Goal: Information Seeking & Learning: Learn about a topic

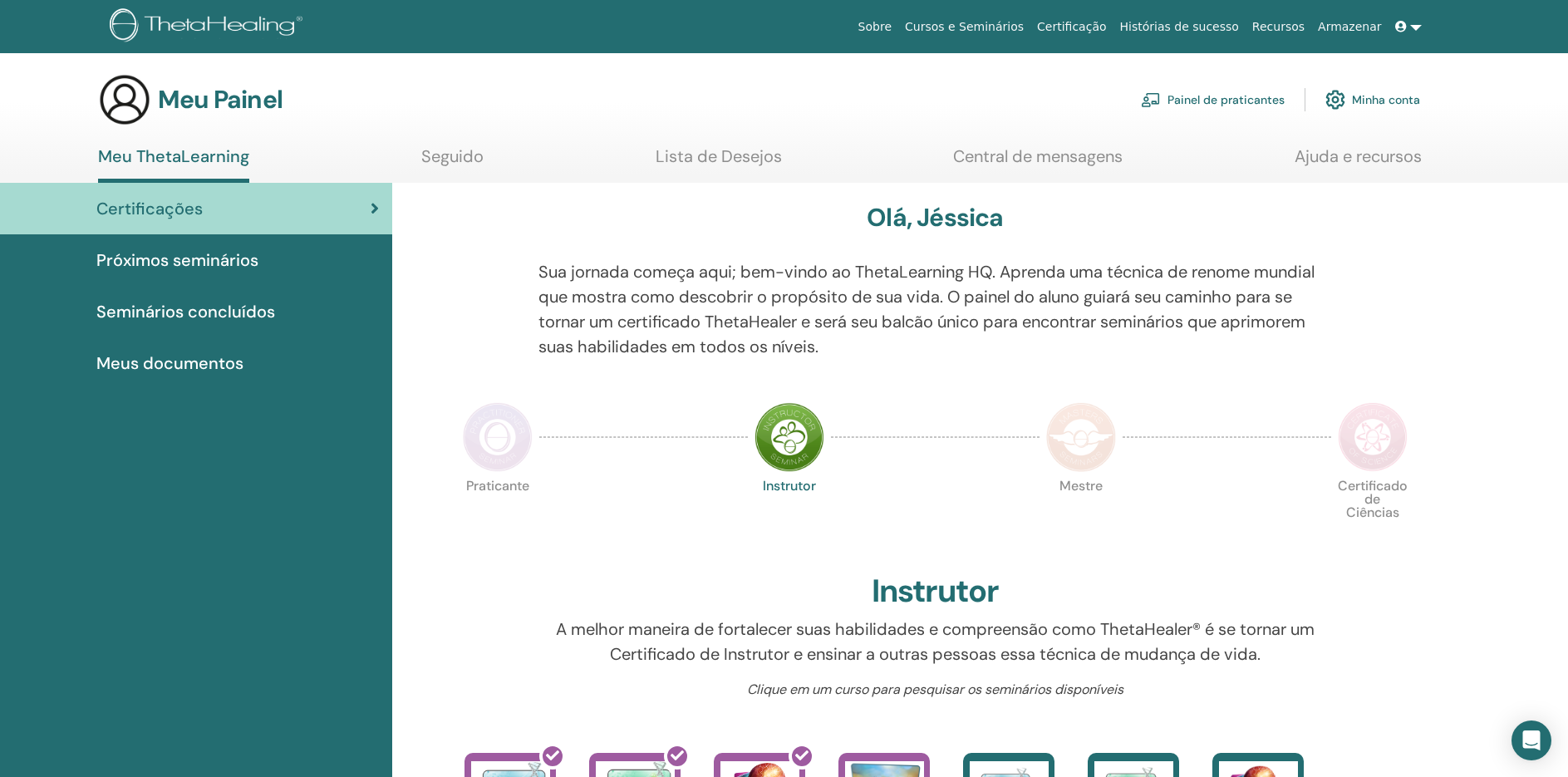
click at [225, 261] on font "Próximos seminários" at bounding box center [178, 260] width 162 height 22
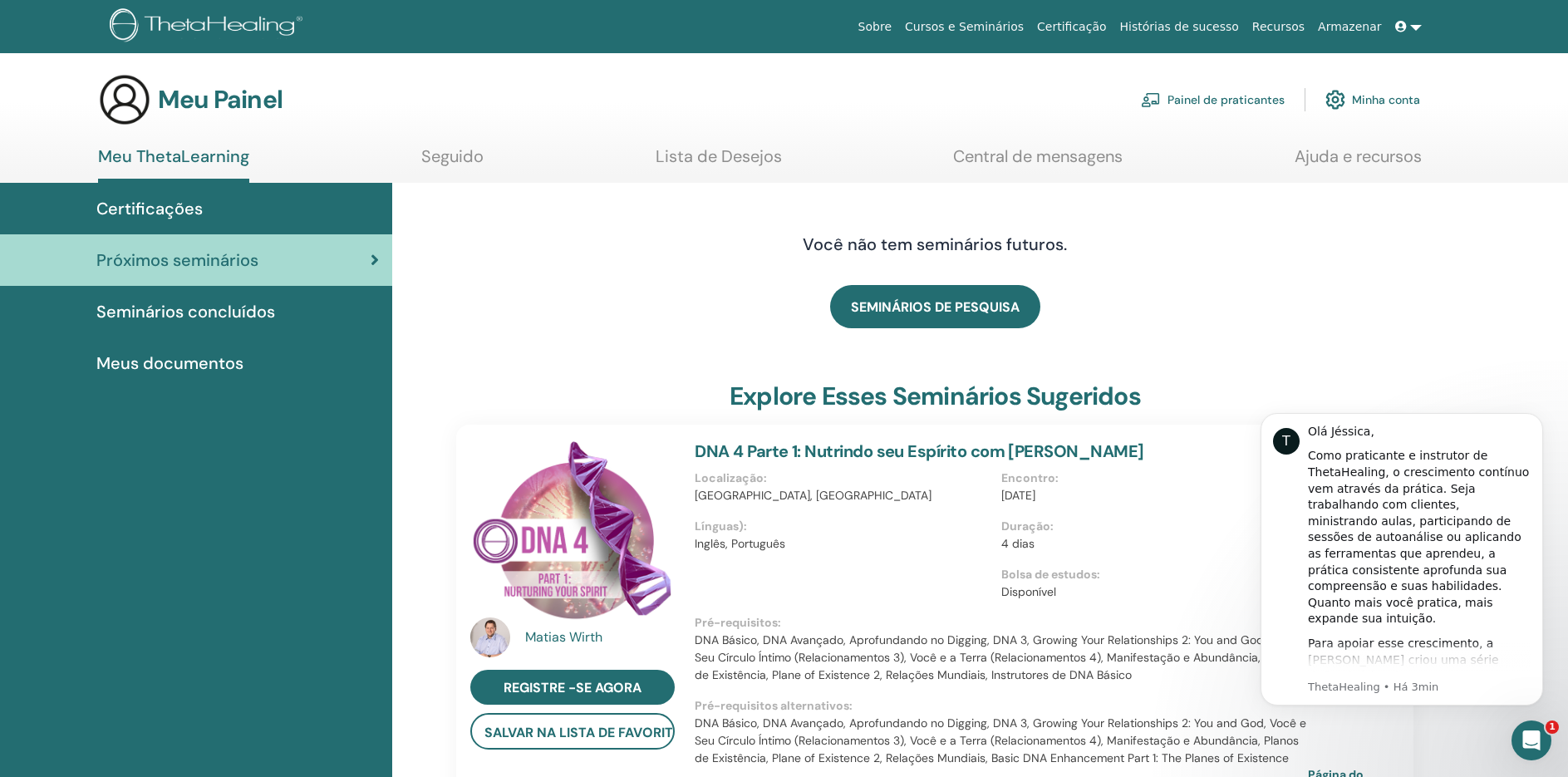
click at [238, 364] on font "Meus documentos" at bounding box center [170, 363] width 147 height 22
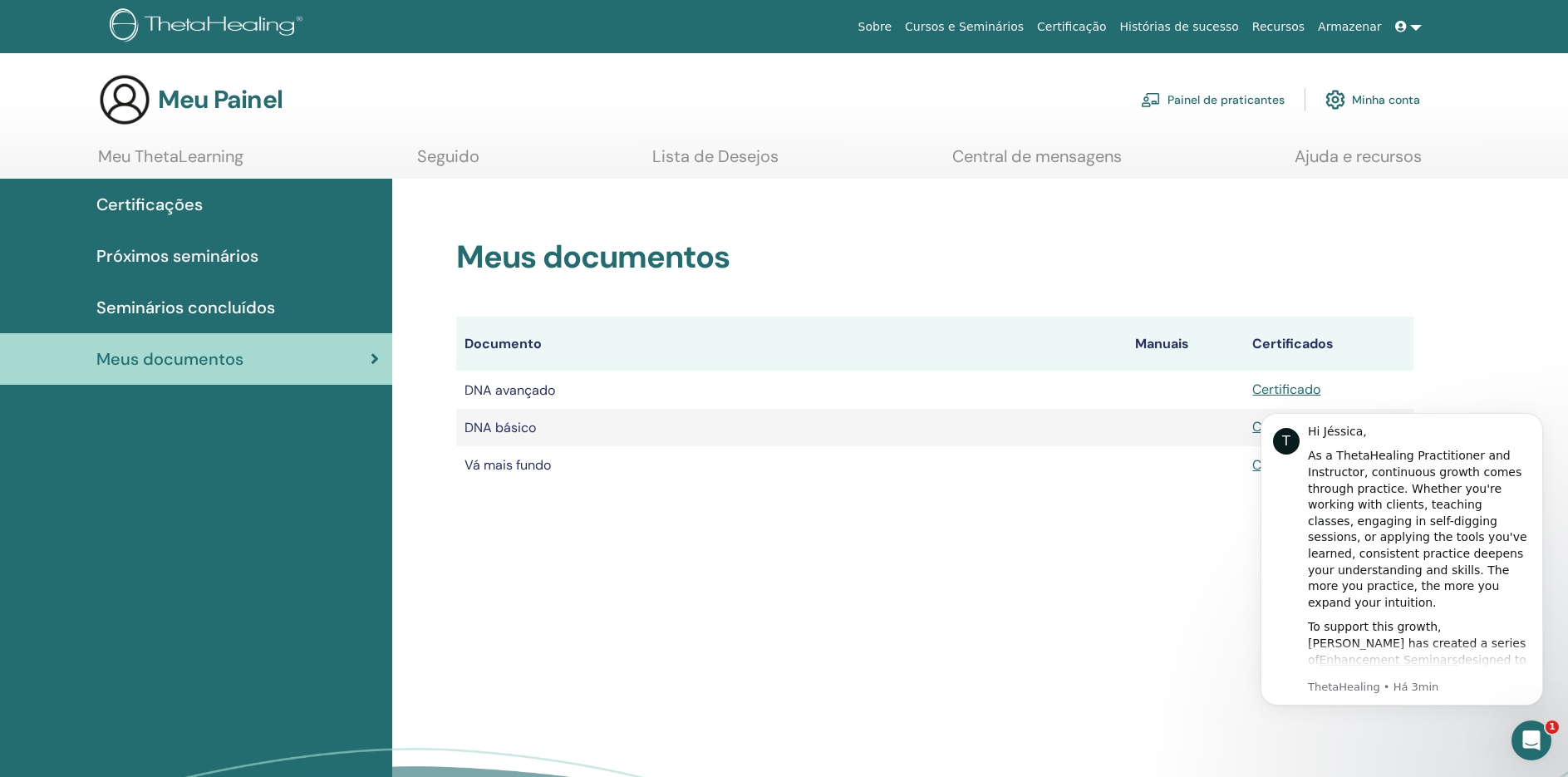
click at [1022, 564] on div "Meus documentos Documento Manuais Certificados DNA avançado Certificado DNA bás…" at bounding box center [980, 546] width 1176 height 735
click at [186, 201] on font "Certificações" at bounding box center [150, 204] width 107 height 22
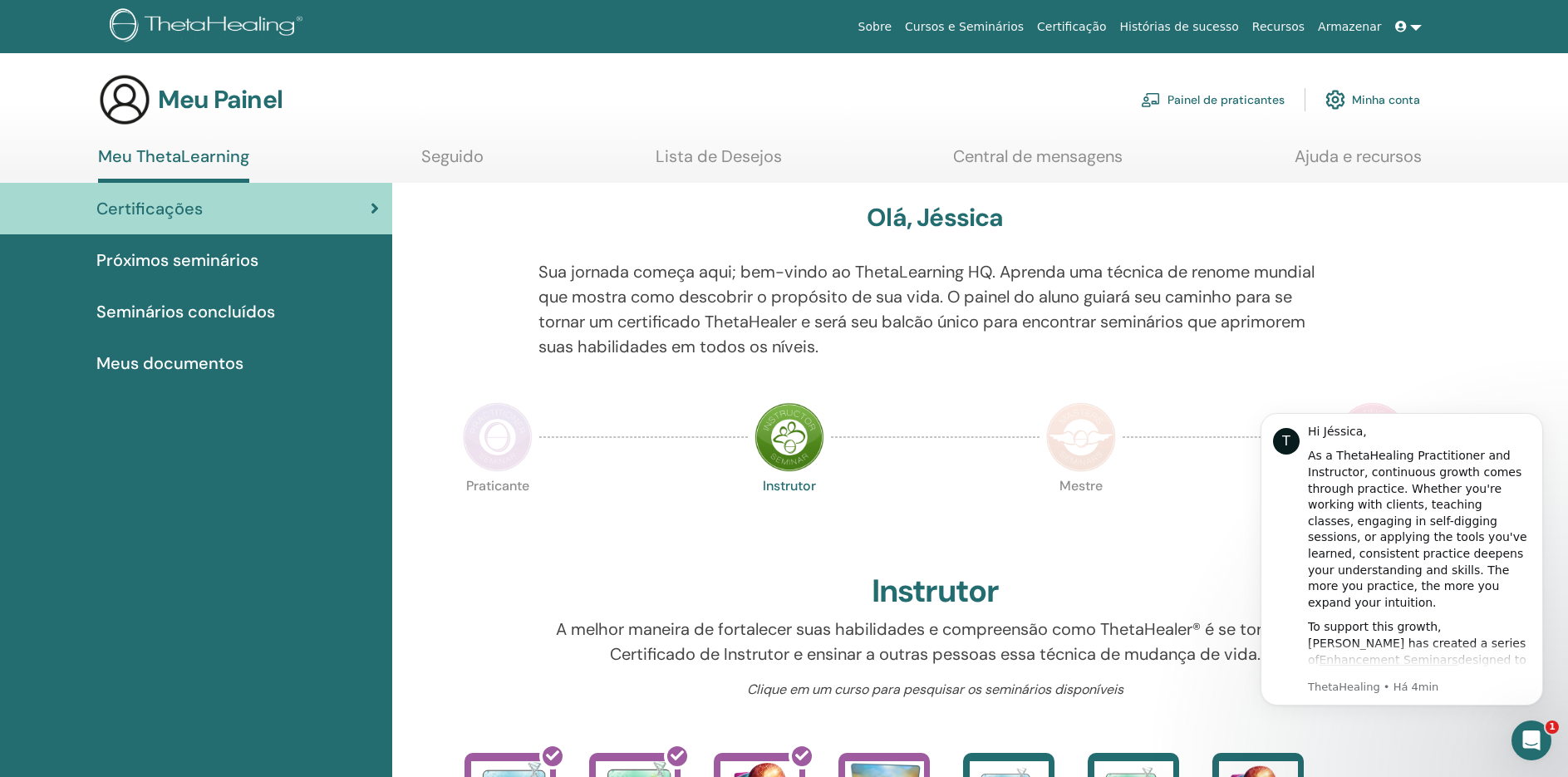
click at [457, 162] on font "Seguido" at bounding box center [452, 156] width 62 height 22
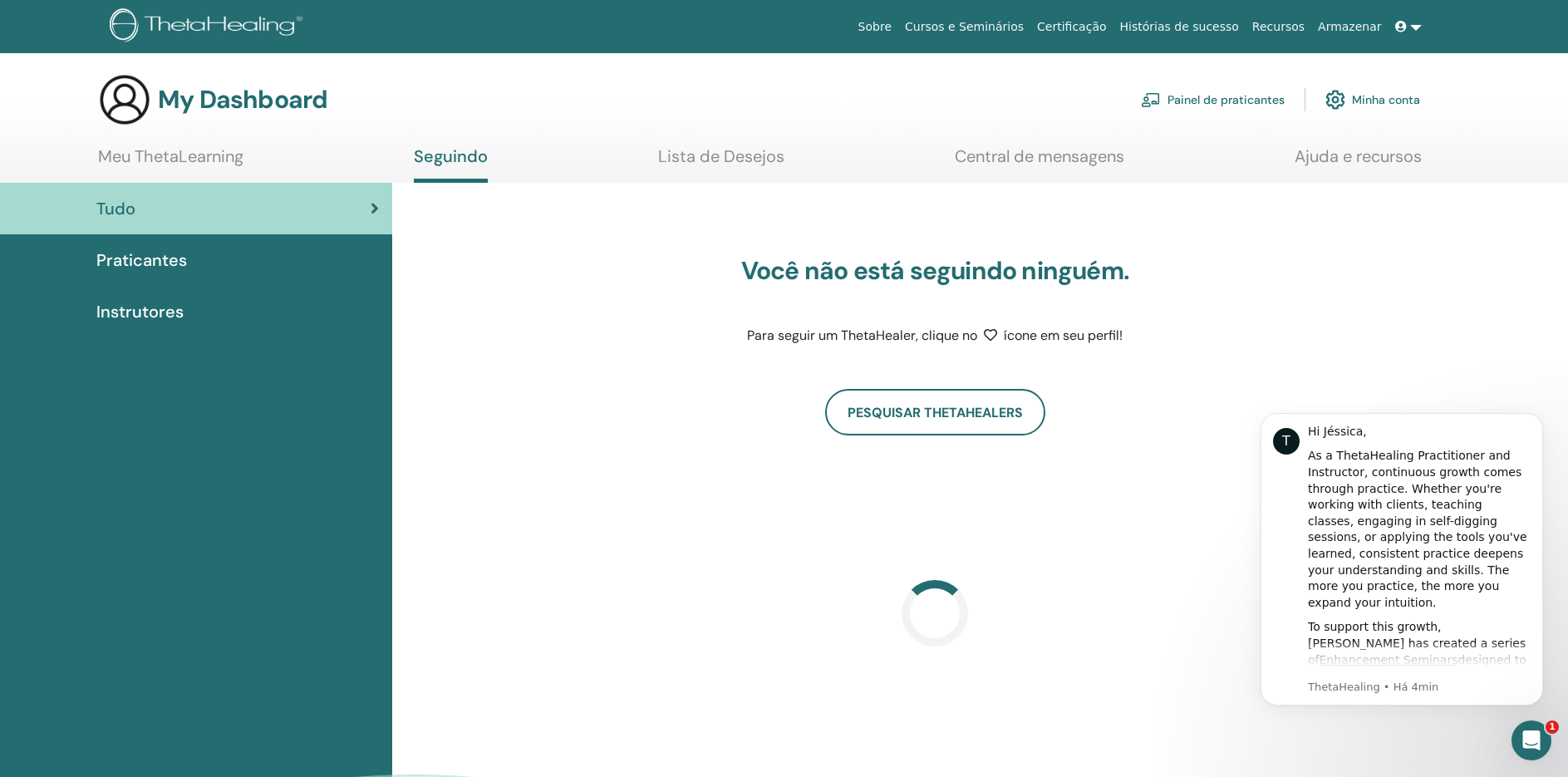
click at [172, 312] on span "Instrutores" at bounding box center [140, 311] width 88 height 25
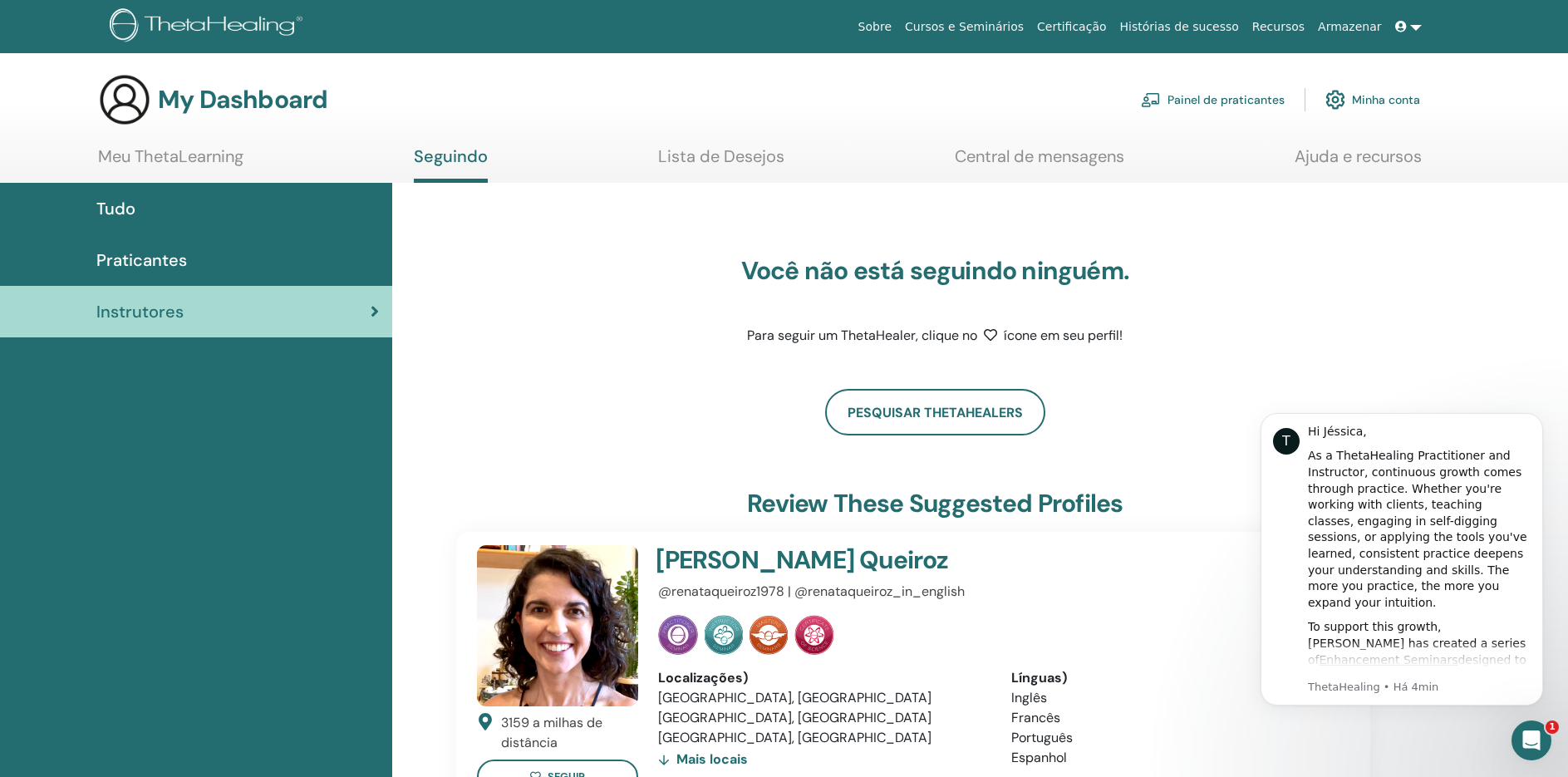
click at [1030, 29] on link "Cursos e Seminários" at bounding box center [964, 27] width 132 height 31
click at [1002, 28] on link "Cursos e Seminários" at bounding box center [964, 27] width 132 height 31
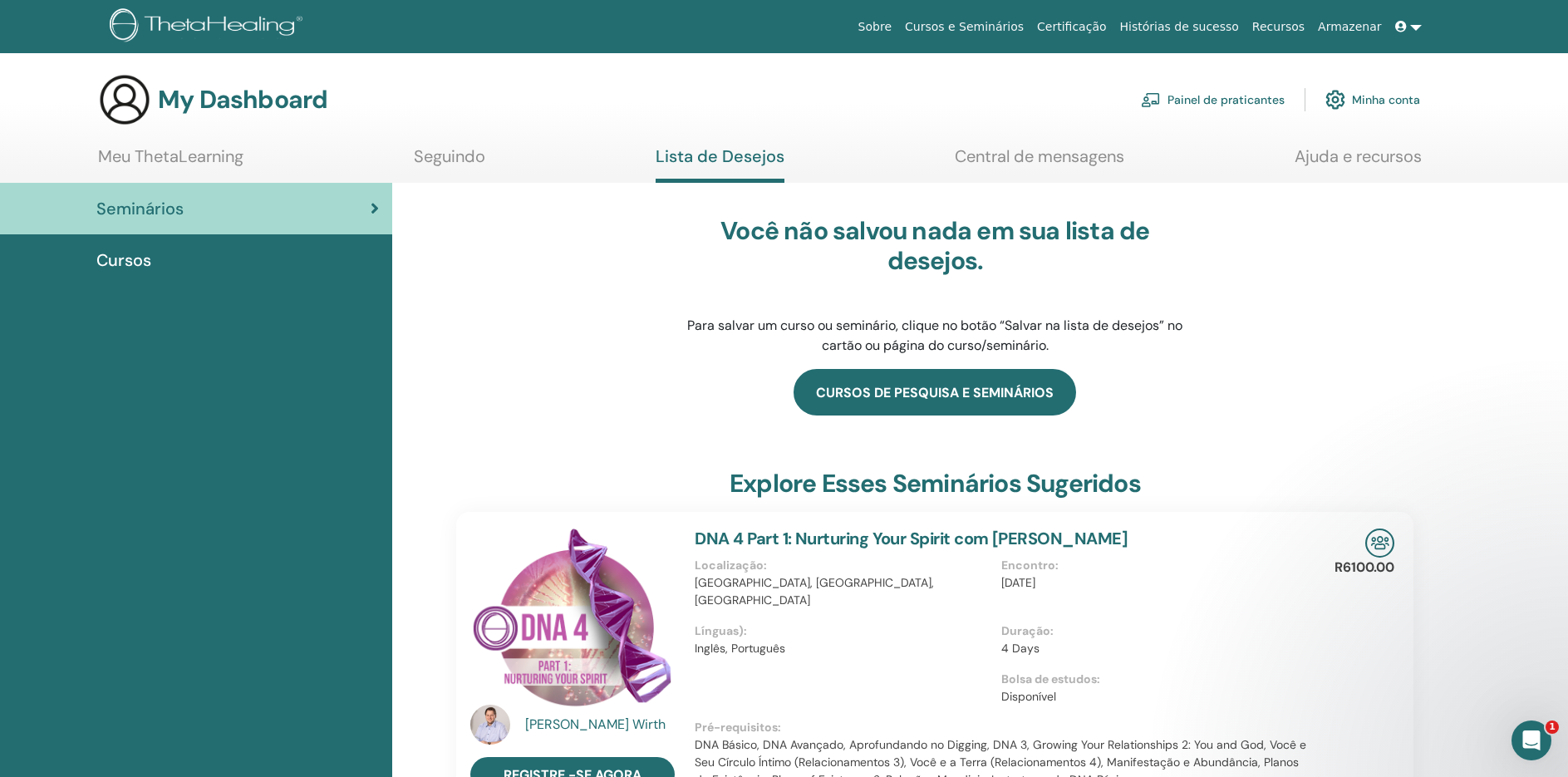
click at [1044, 394] on link "cursos de pesquisa e seminários" at bounding box center [935, 391] width 283 height 47
